Goal: Task Accomplishment & Management: Manage account settings

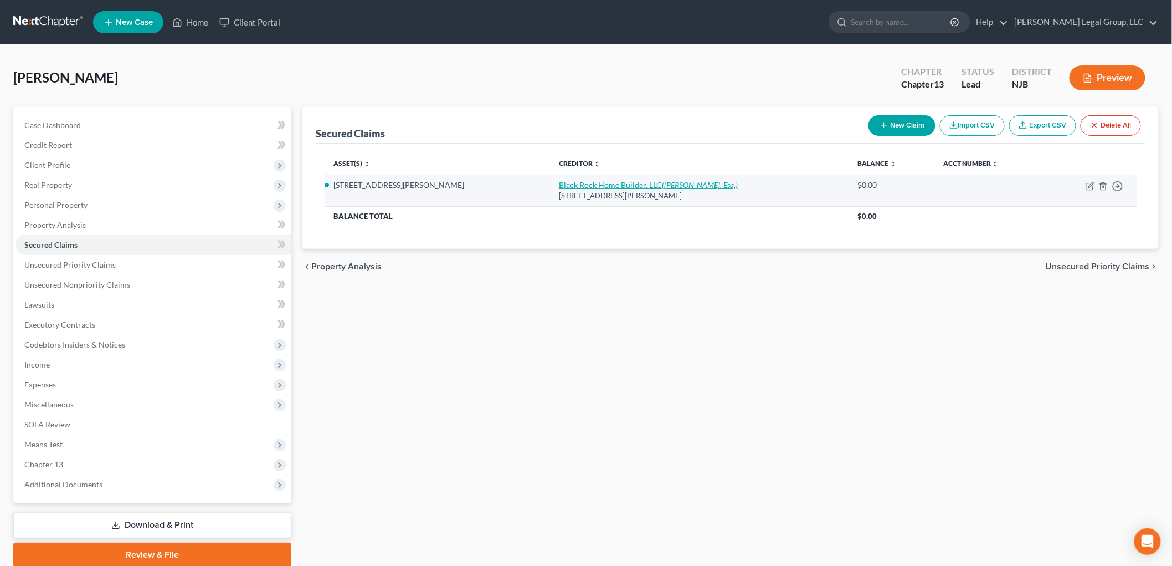
click at [662, 185] on icon "(Mark A. Kriegel, Esq.)" at bounding box center [700, 184] width 76 height 9
select select "33"
select select "3"
select select "0"
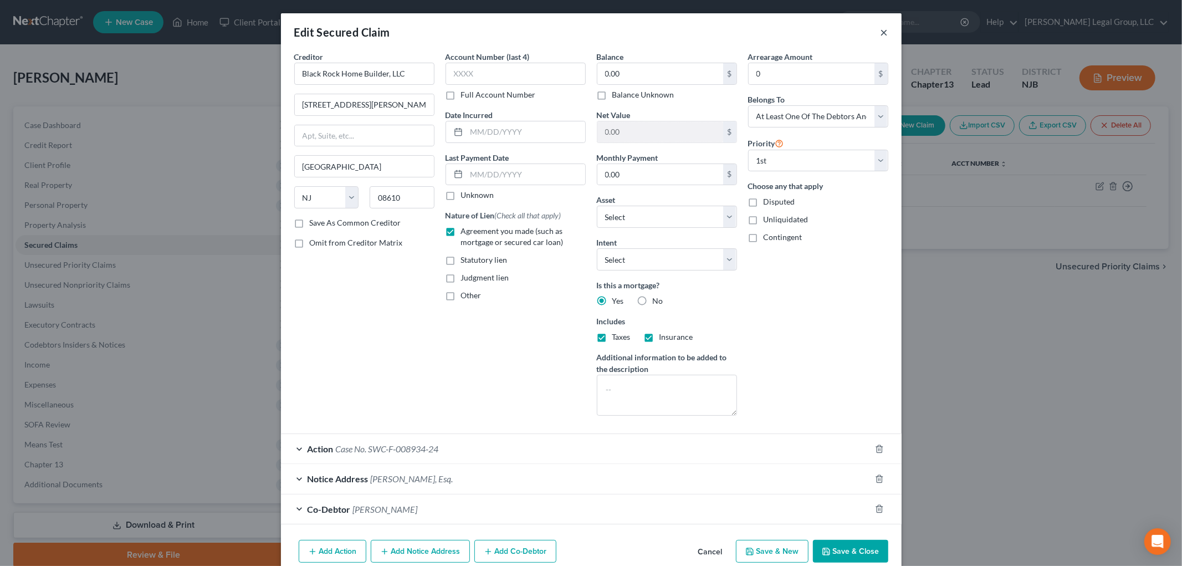
click at [880, 37] on button "×" at bounding box center [884, 31] width 8 height 13
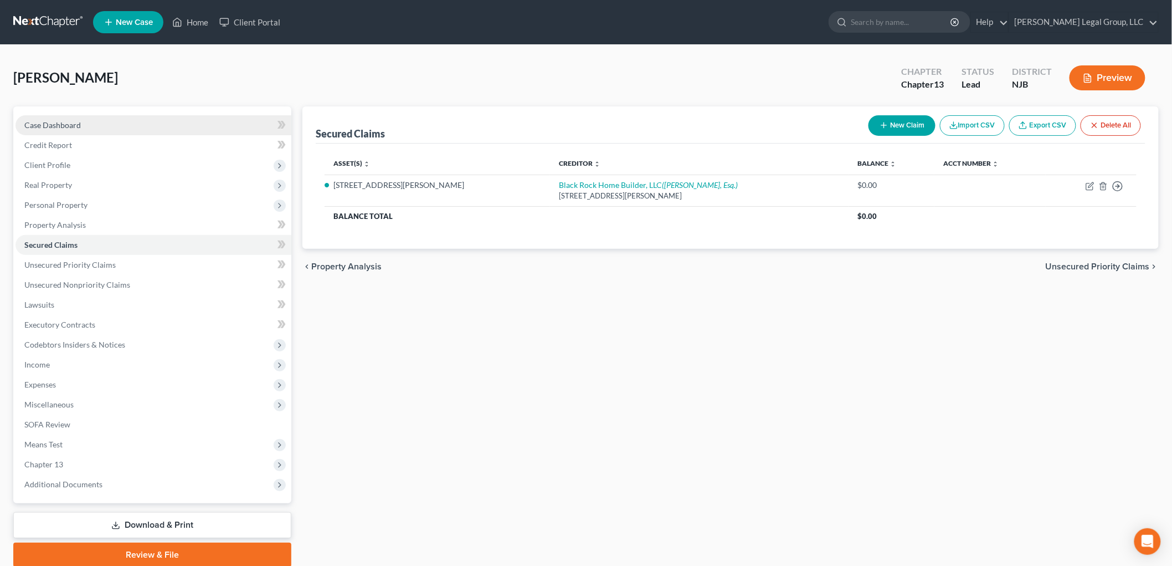
click at [117, 123] on link "Case Dashboard" at bounding box center [154, 125] width 276 height 20
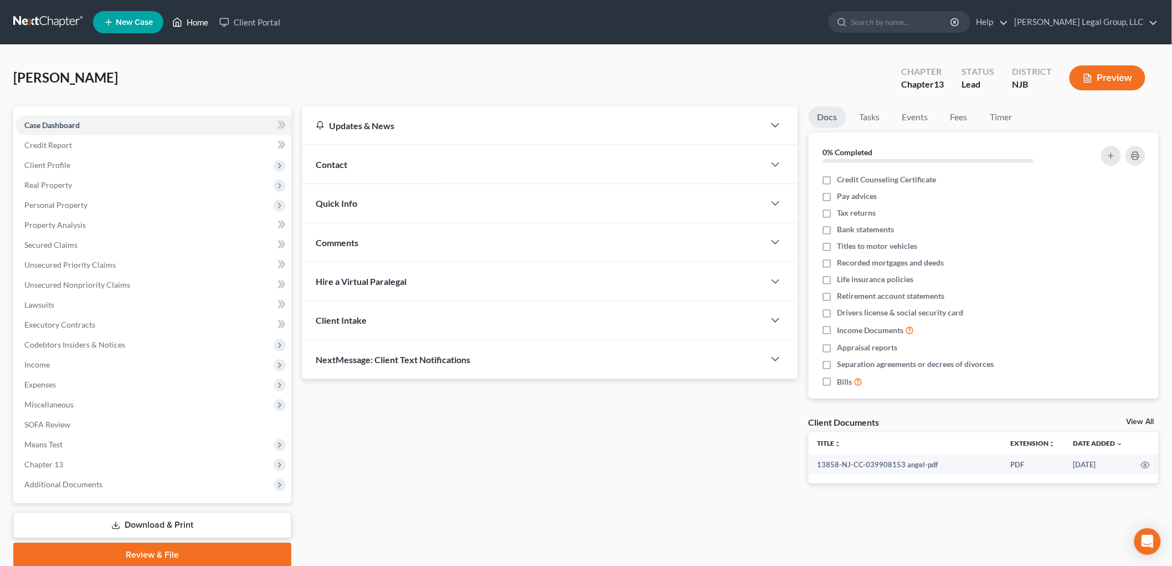
click at [181, 17] on icon at bounding box center [177, 22] width 10 height 13
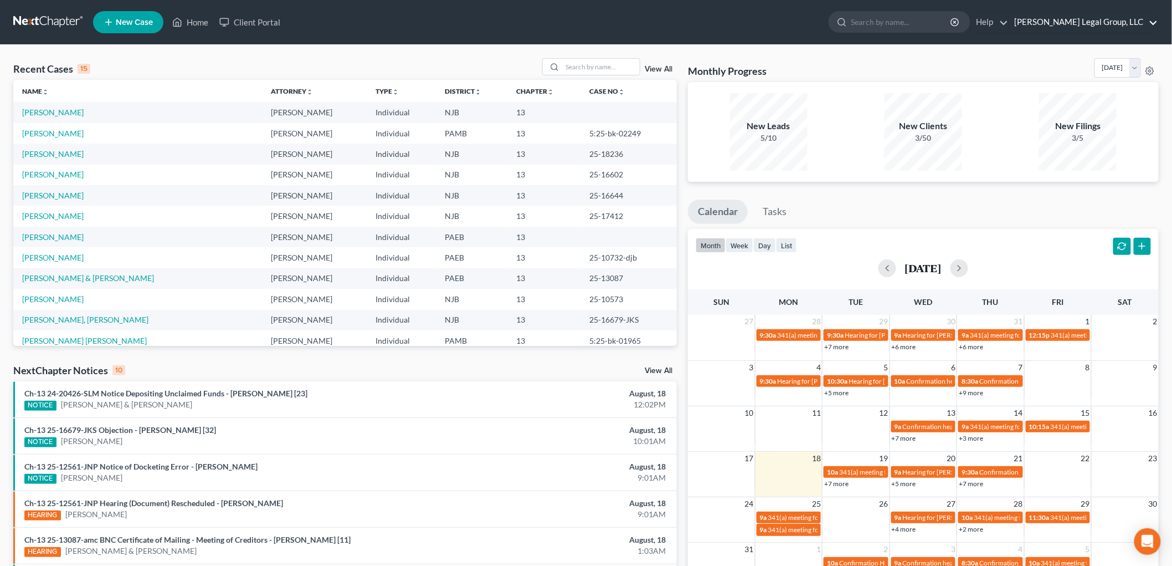
click at [1079, 19] on link "Keaveney Legal Group, LLC" at bounding box center [1083, 22] width 149 height 20
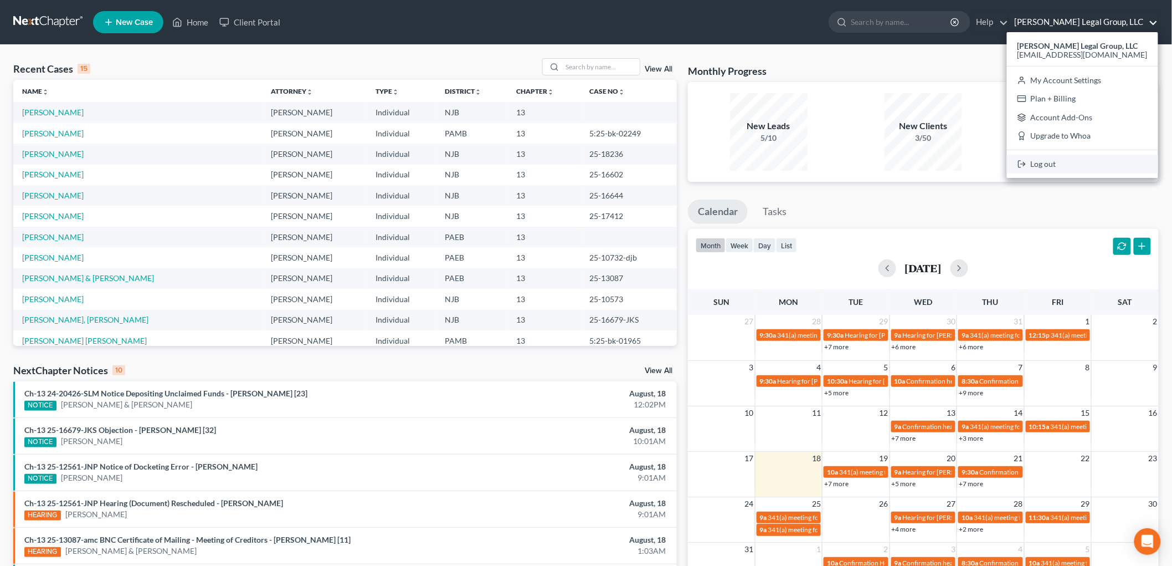
click at [1071, 162] on link "Log out" at bounding box center [1082, 164] width 151 height 19
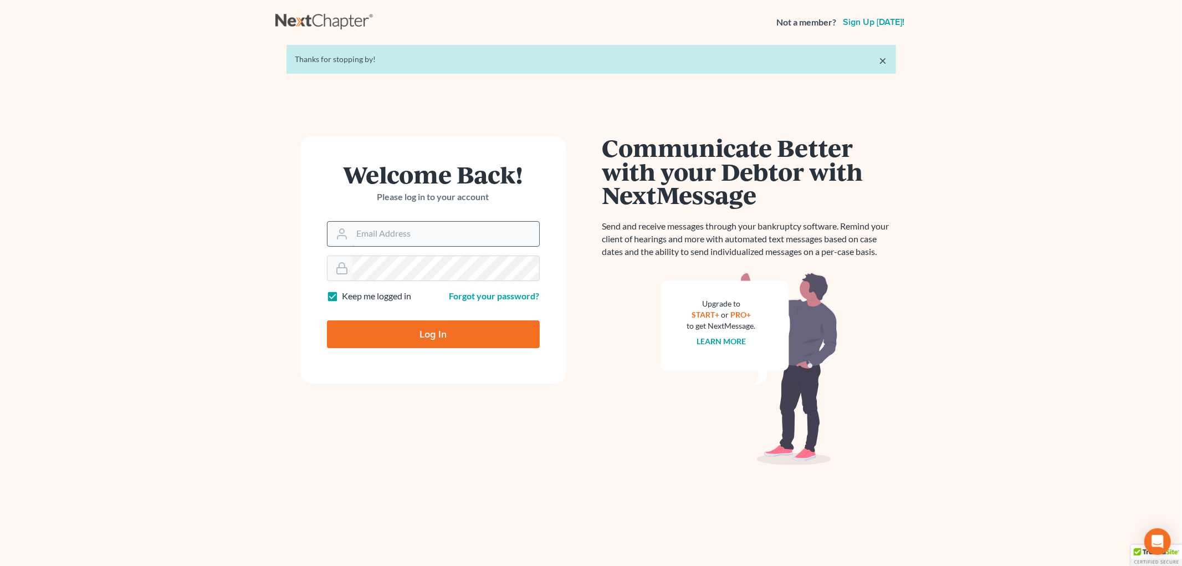
drag, startPoint x: 413, startPoint y: 230, endPoint x: 423, endPoint y: 237, distance: 12.0
click at [413, 230] on input "Email Address" at bounding box center [445, 234] width 187 height 24
type input "[EMAIL_ADDRESS][DOMAIN_NAME]"
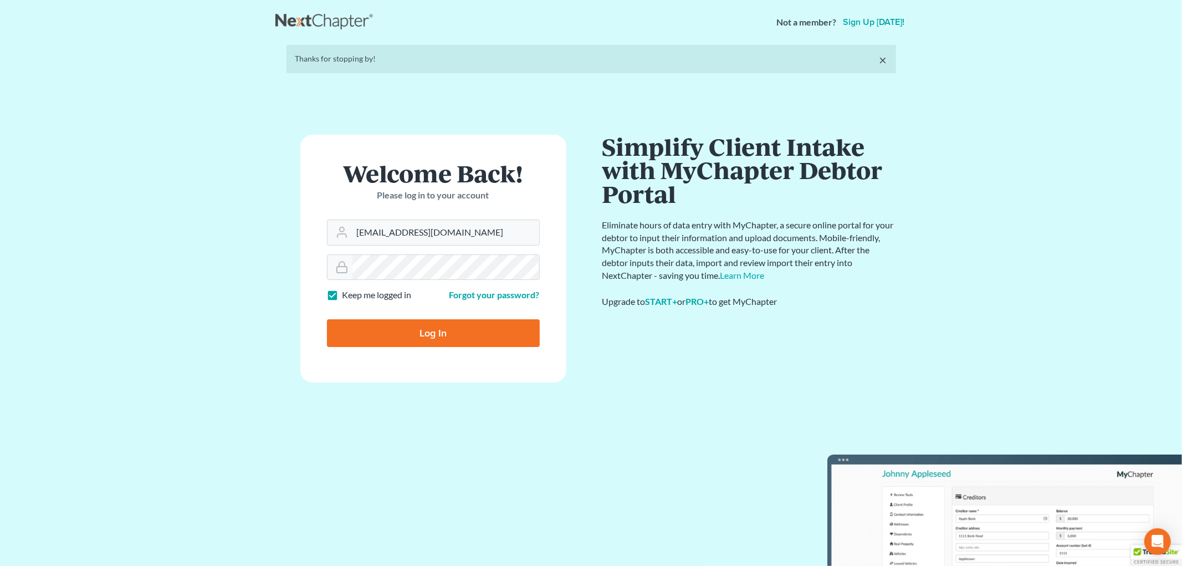
click at [446, 331] on form "Welcome Back! Please log in to your account Email Address [EMAIL_ADDRESS][DOMAI…" at bounding box center [433, 259] width 266 height 248
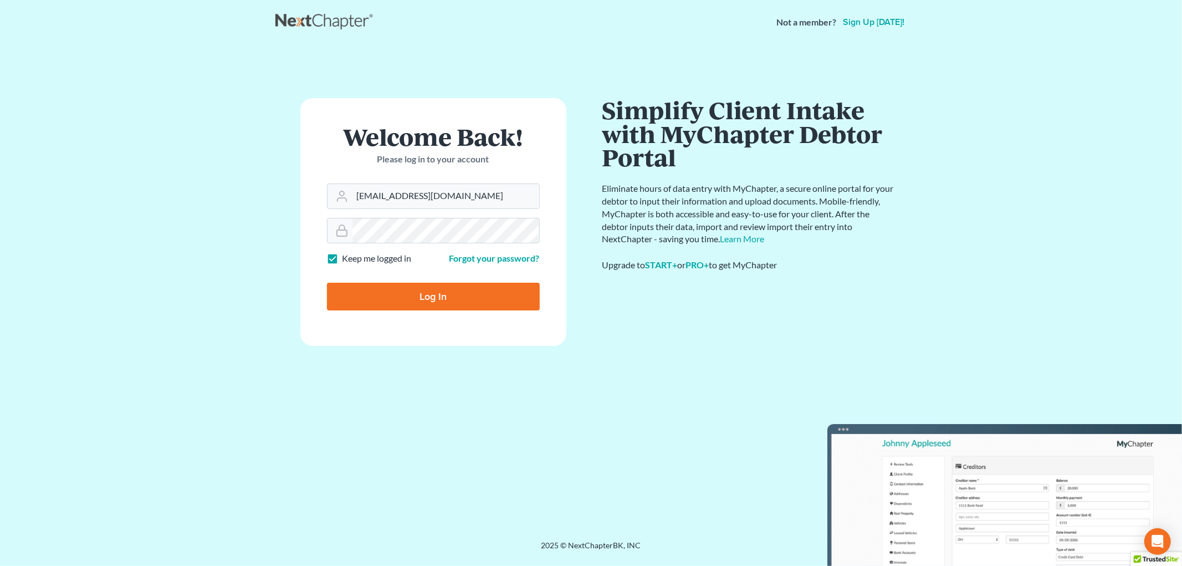
click at [497, 286] on input "Log In" at bounding box center [433, 297] width 213 height 28
type input "Thinking..."
